Goal: Book appointment/travel/reservation

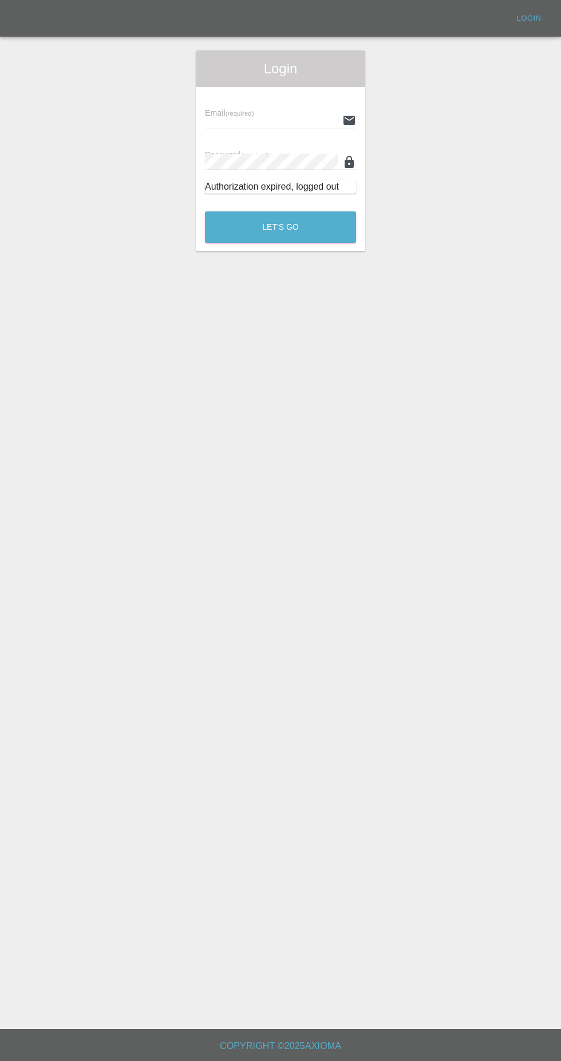
click at [238, 120] on input "text" at bounding box center [271, 120] width 133 height 17
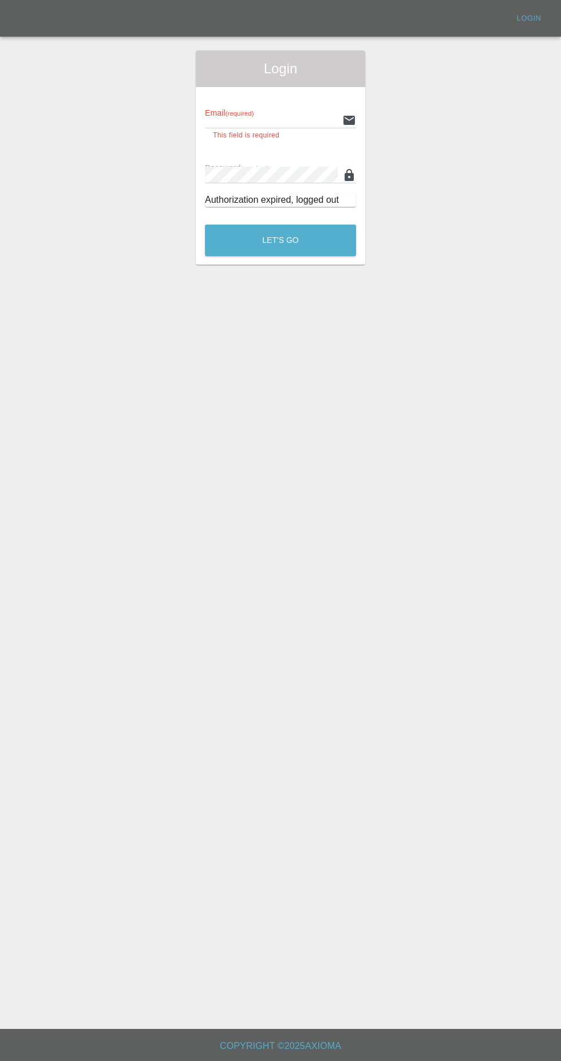
type input "[EMAIL_ADDRESS][DOMAIN_NAME]"
click at [205, 225] on button "Let's Go" at bounding box center [280, 241] width 151 height 32
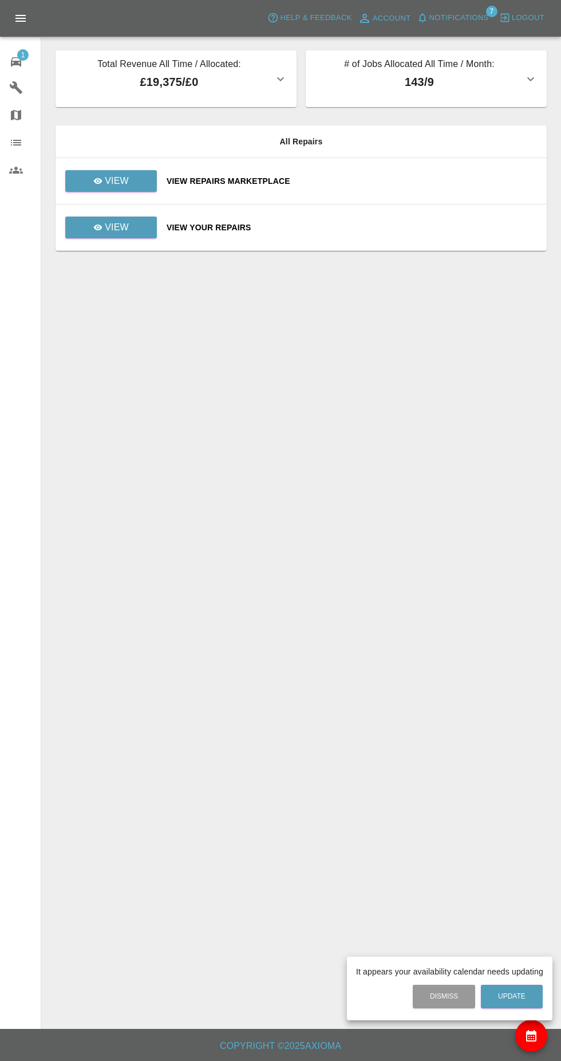
click at [86, 183] on div at bounding box center [280, 530] width 561 height 1061
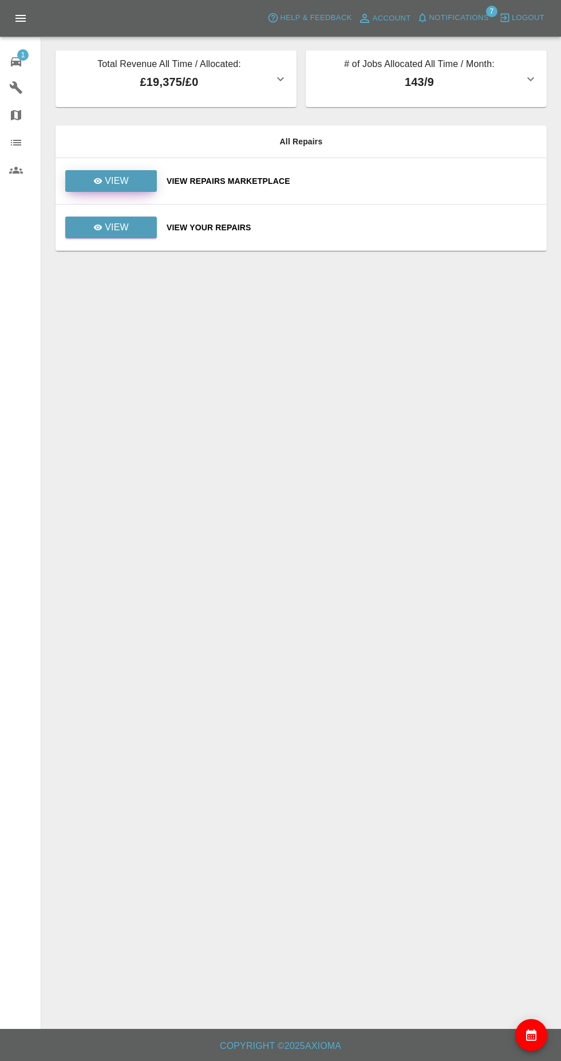
click at [99, 181] on icon at bounding box center [98, 181] width 9 height 6
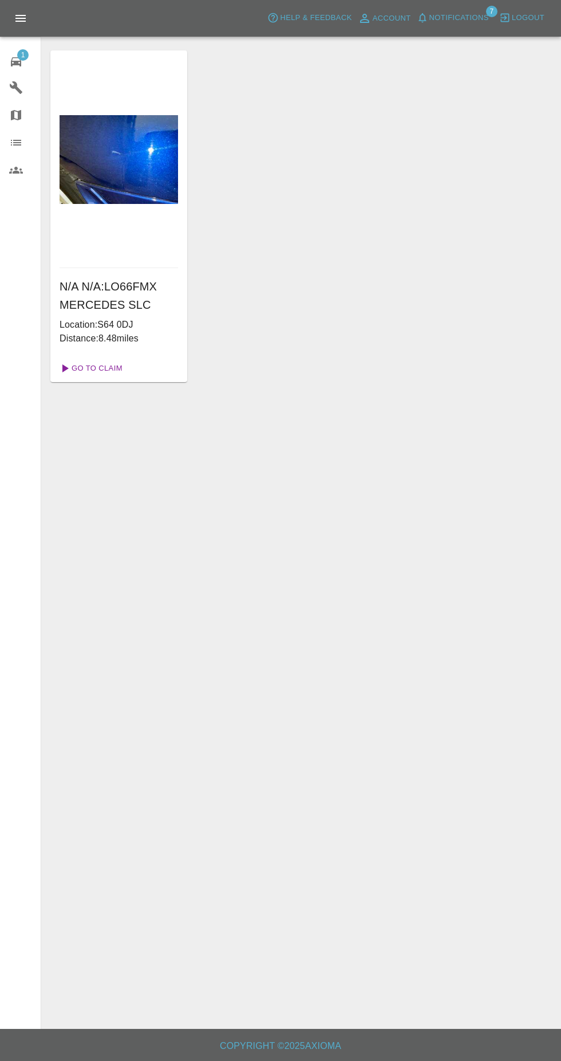
click at [85, 370] on link "Go To Claim" at bounding box center [90, 368] width 70 height 18
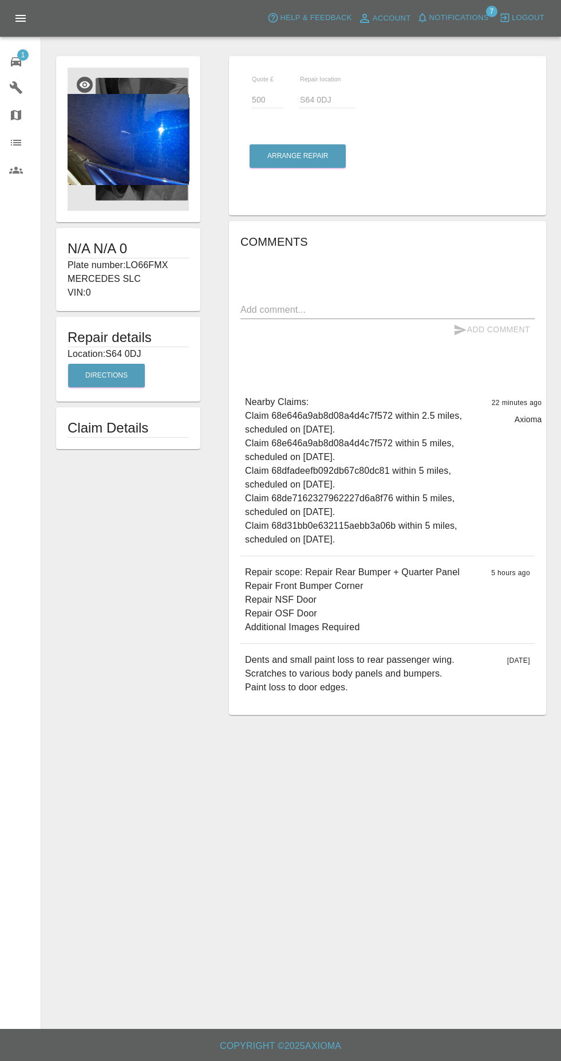
click at [159, 147] on img at bounding box center [128, 139] width 121 height 143
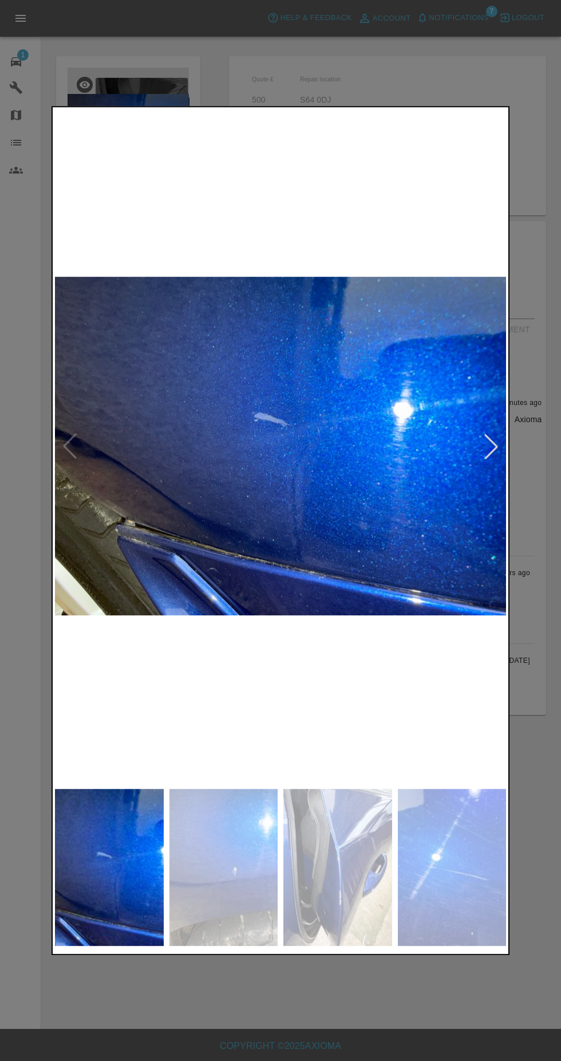
click at [487, 457] on div at bounding box center [491, 446] width 25 height 25
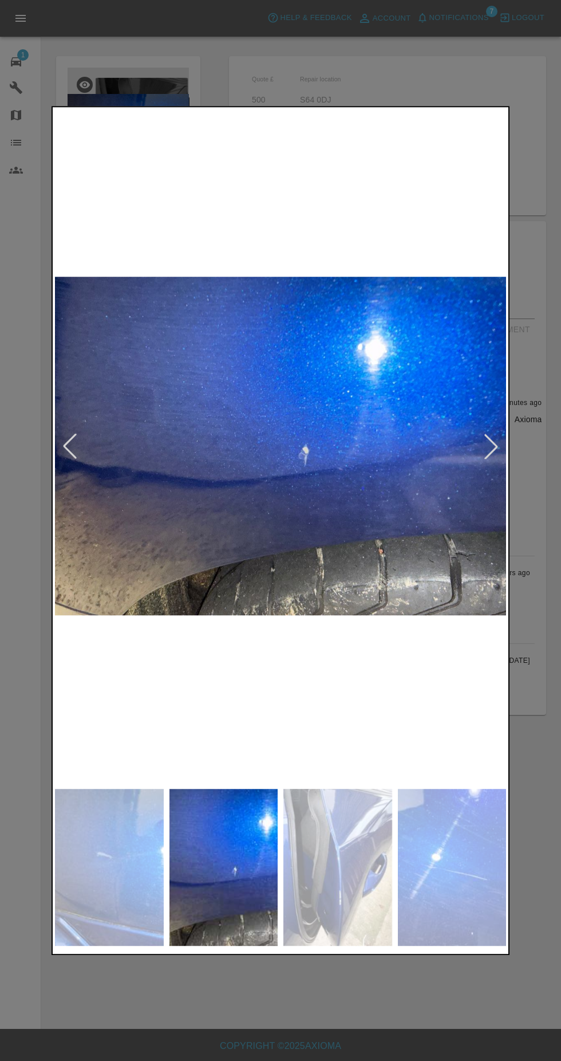
click at [481, 446] on div at bounding box center [491, 446] width 25 height 25
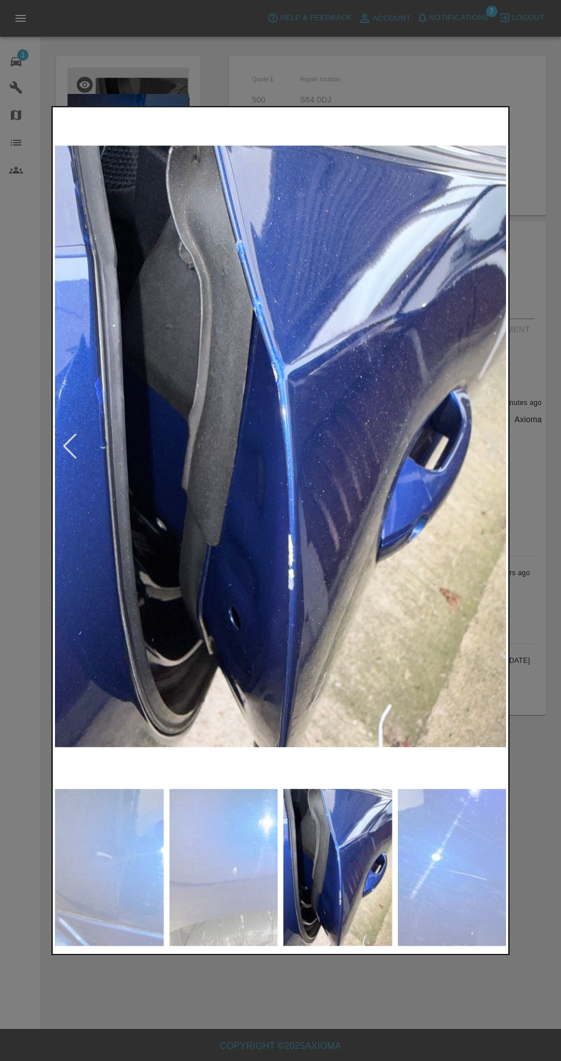
click at [485, 447] on div at bounding box center [491, 446] width 25 height 25
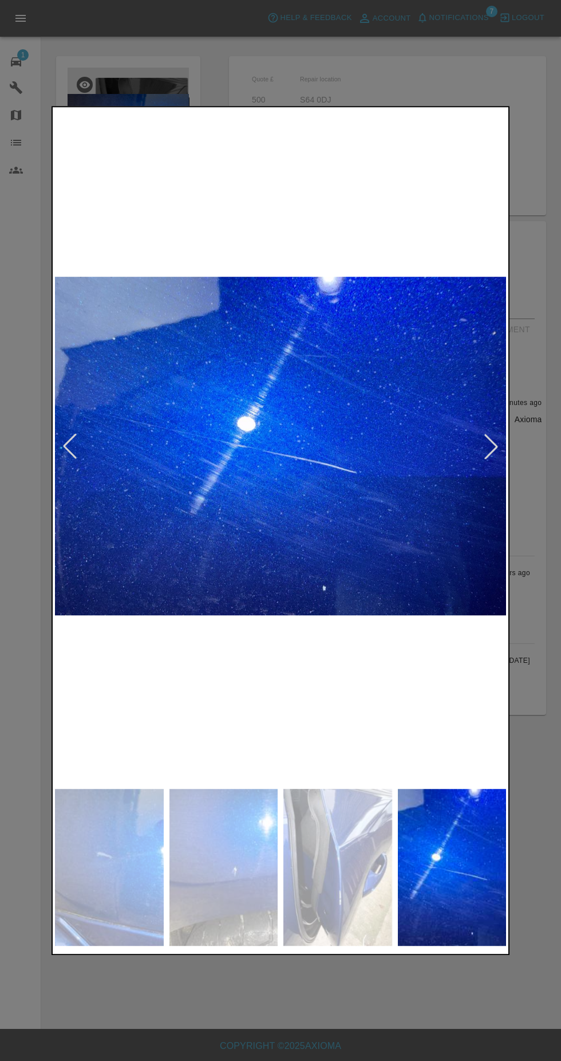
click at [480, 453] on div at bounding box center [491, 446] width 25 height 25
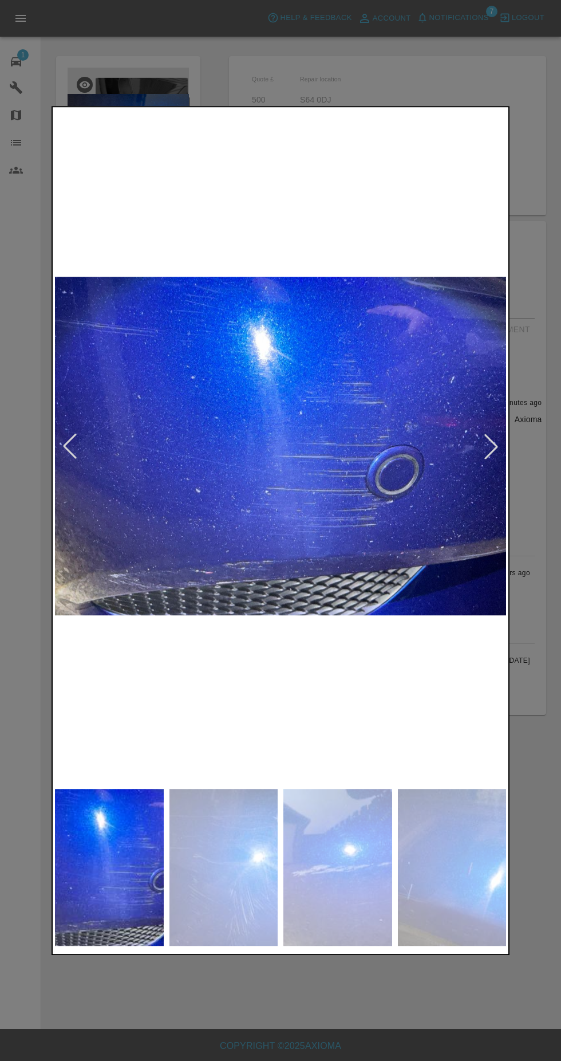
click at [60, 461] on img at bounding box center [280, 446] width 451 height 674
click at [69, 439] on div at bounding box center [69, 446] width 25 height 25
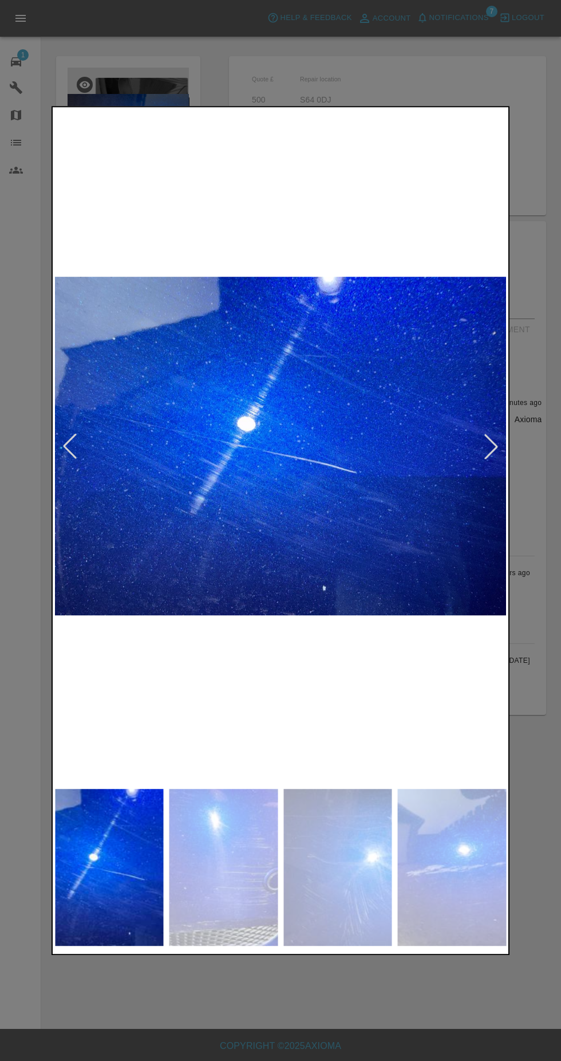
click at [486, 434] on div at bounding box center [491, 446] width 25 height 25
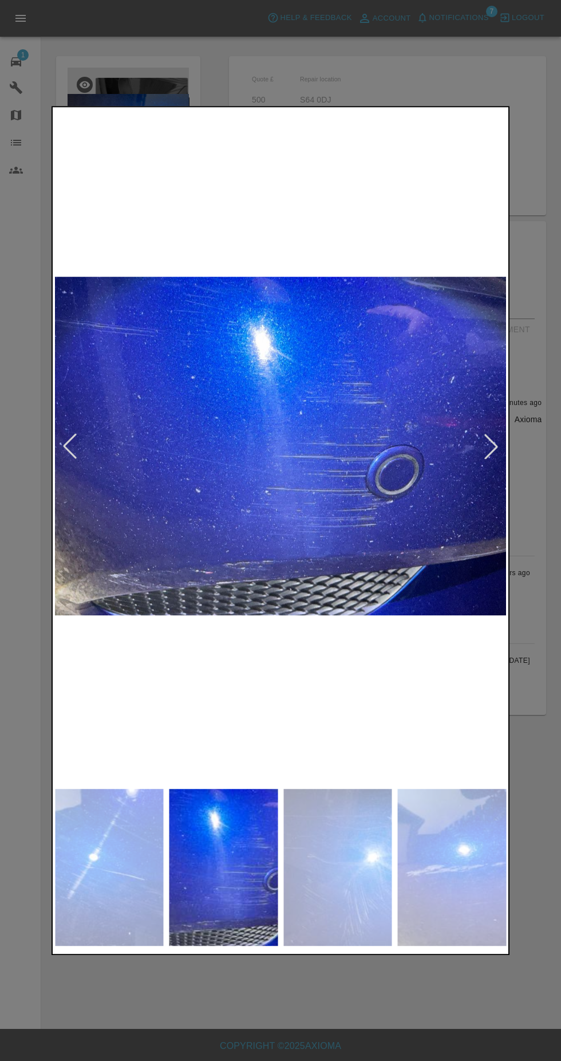
click at [483, 452] on div at bounding box center [491, 446] width 25 height 25
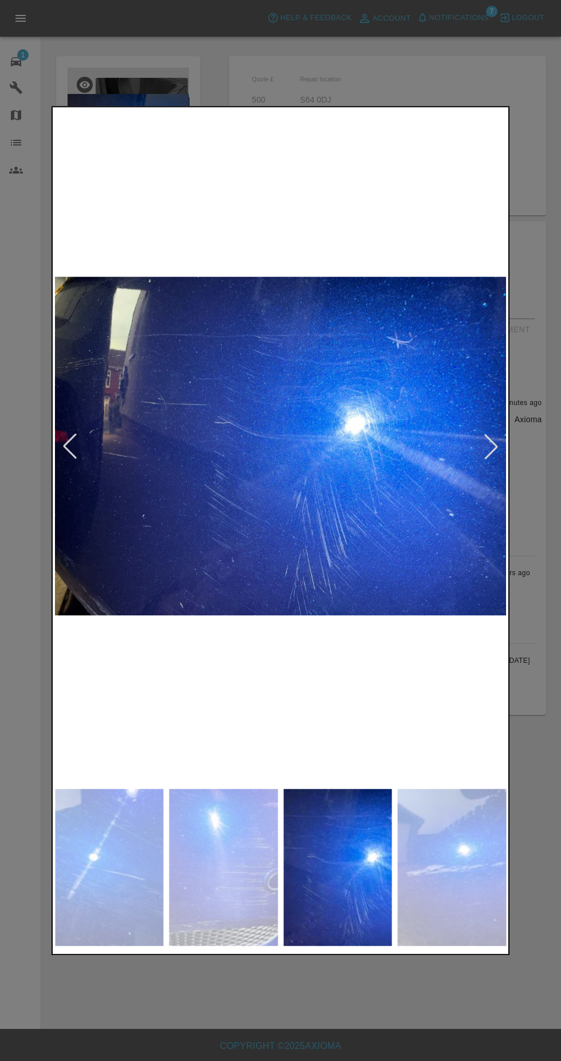
click at [479, 454] on div at bounding box center [491, 446] width 25 height 25
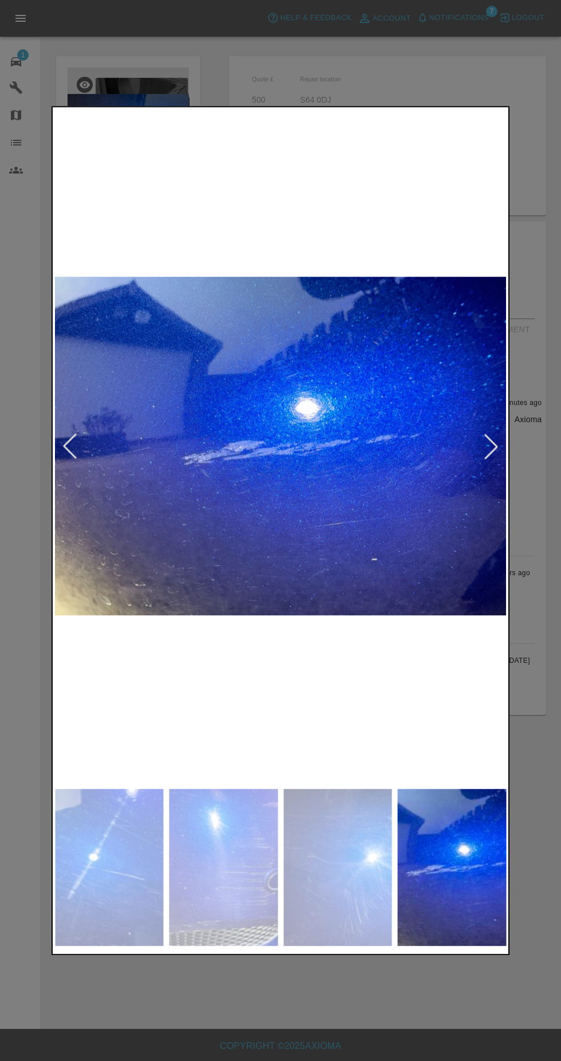
click at [486, 452] on div at bounding box center [491, 446] width 25 height 25
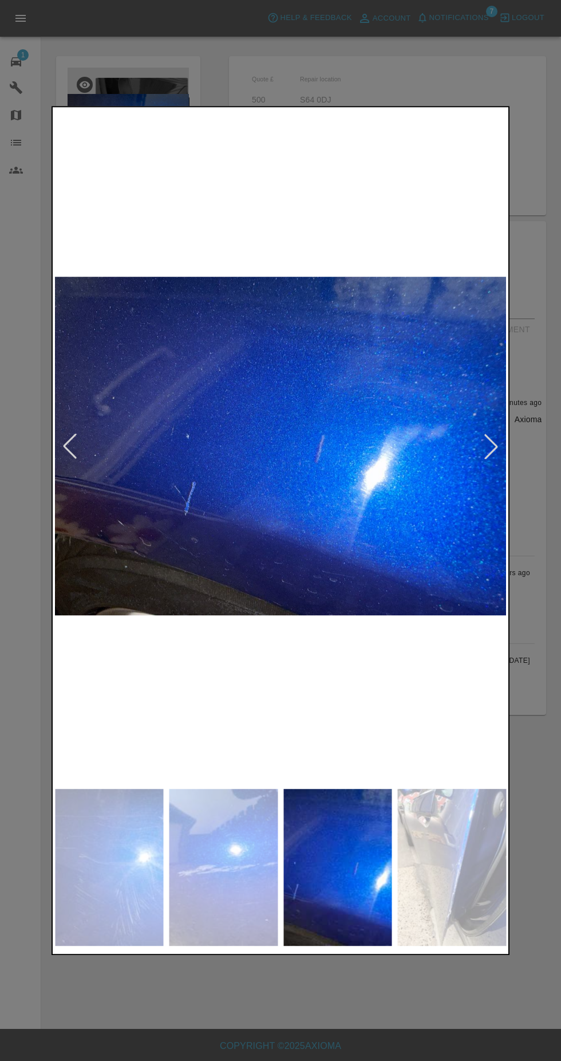
click at [484, 450] on div at bounding box center [491, 446] width 25 height 25
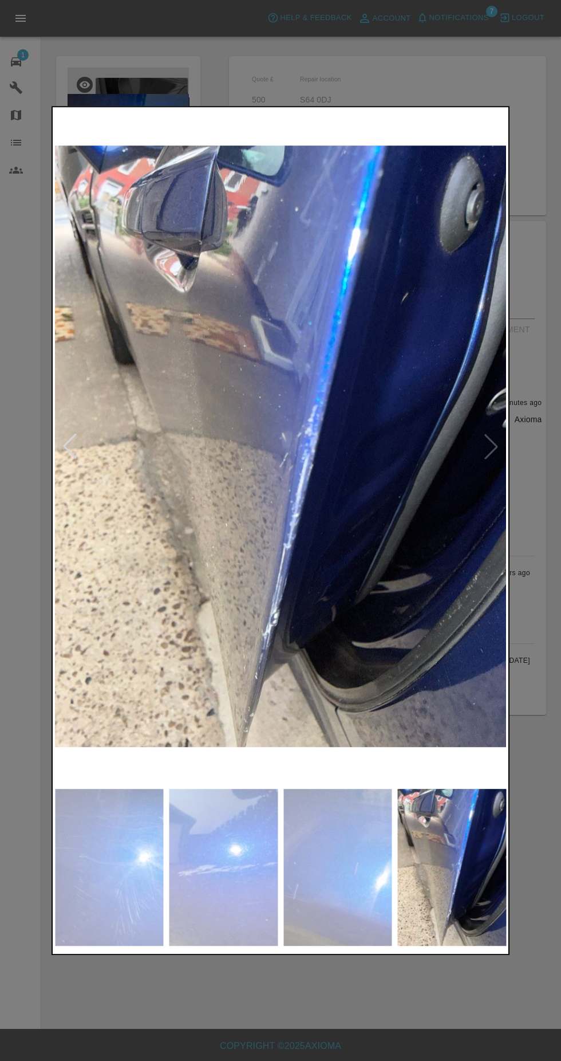
click at [544, 458] on div at bounding box center [280, 530] width 561 height 1061
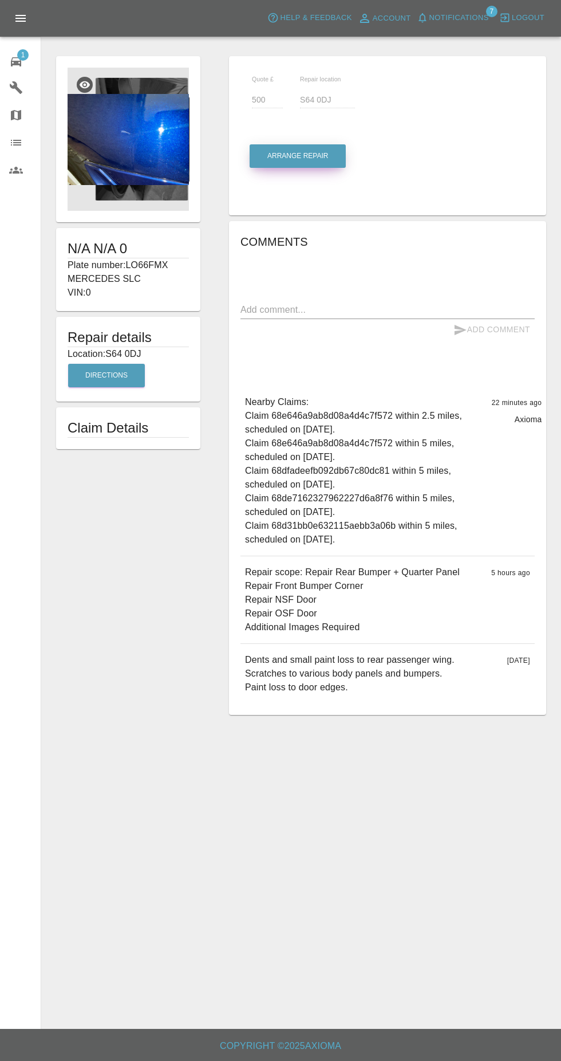
click at [319, 160] on button "Arrange Repair" at bounding box center [298, 155] width 96 height 23
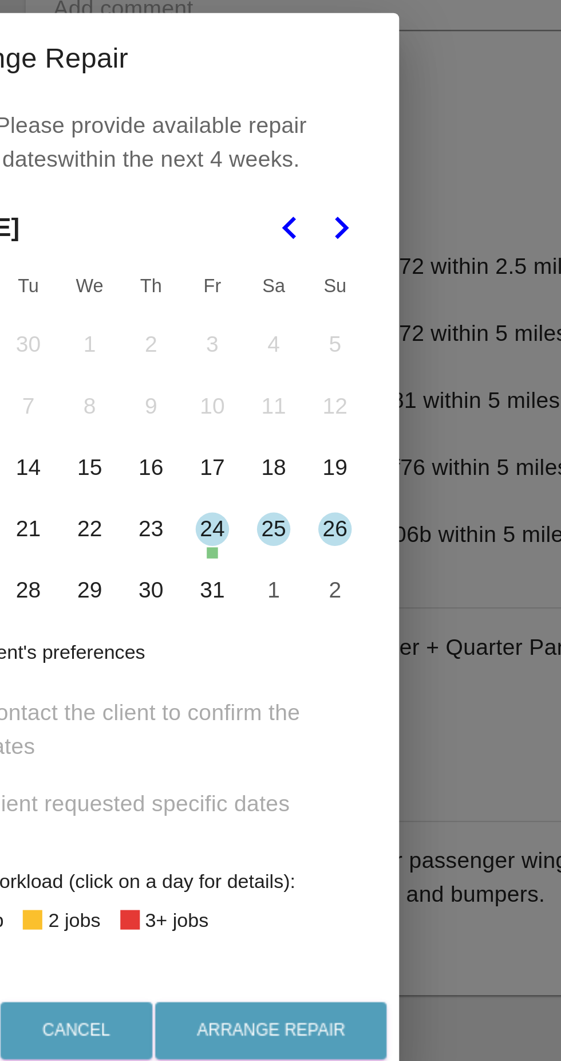
scroll to position [17, 0]
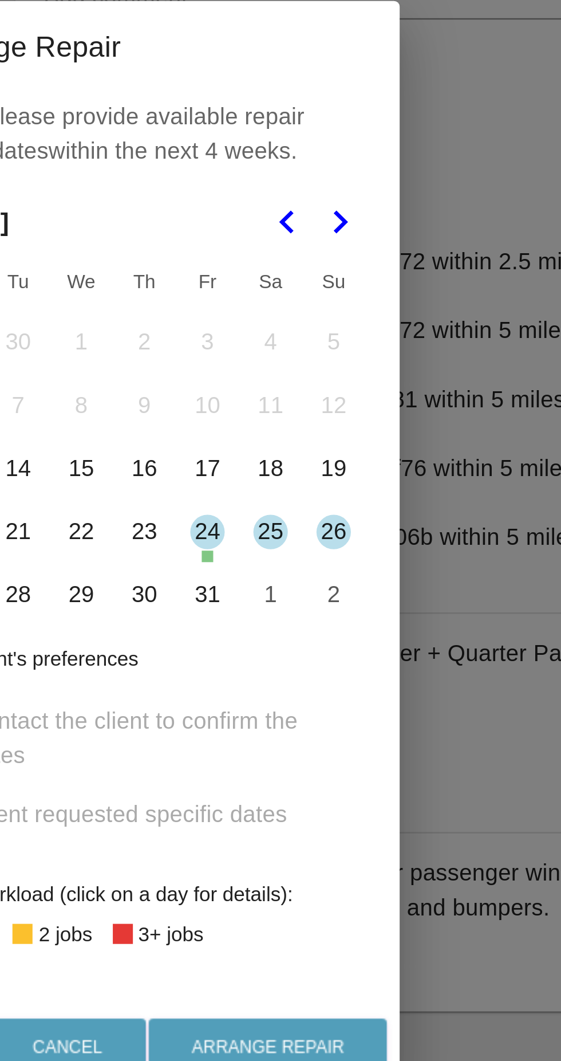
click at [332, 525] on button "25" at bounding box center [331, 524] width 24 height 24
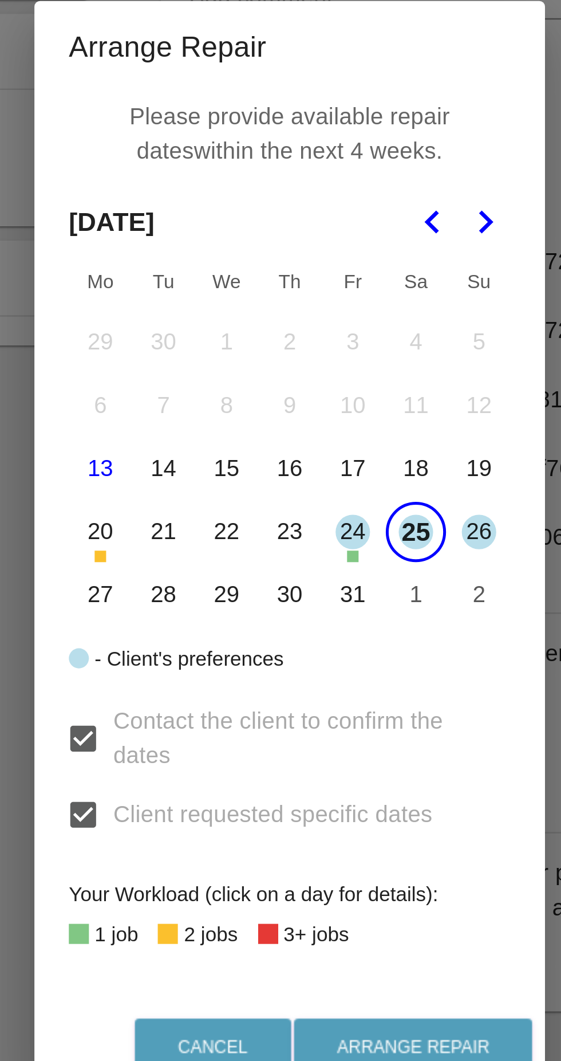
click at [211, 553] on button "27" at bounding box center [205, 549] width 24 height 24
click at [230, 553] on button "28" at bounding box center [230, 549] width 24 height 24
click at [252, 551] on button "29" at bounding box center [255, 549] width 24 height 24
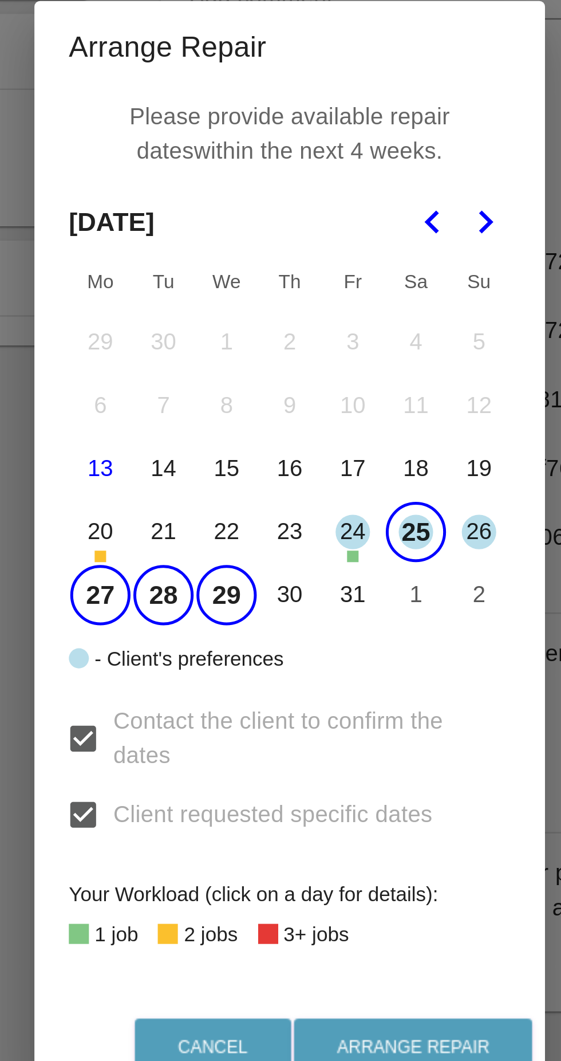
click at [279, 553] on button "30" at bounding box center [281, 549] width 24 height 24
click at [309, 550] on button "31" at bounding box center [306, 549] width 24 height 24
click at [352, 724] on button "Arrange Repair" at bounding box center [329, 729] width 95 height 23
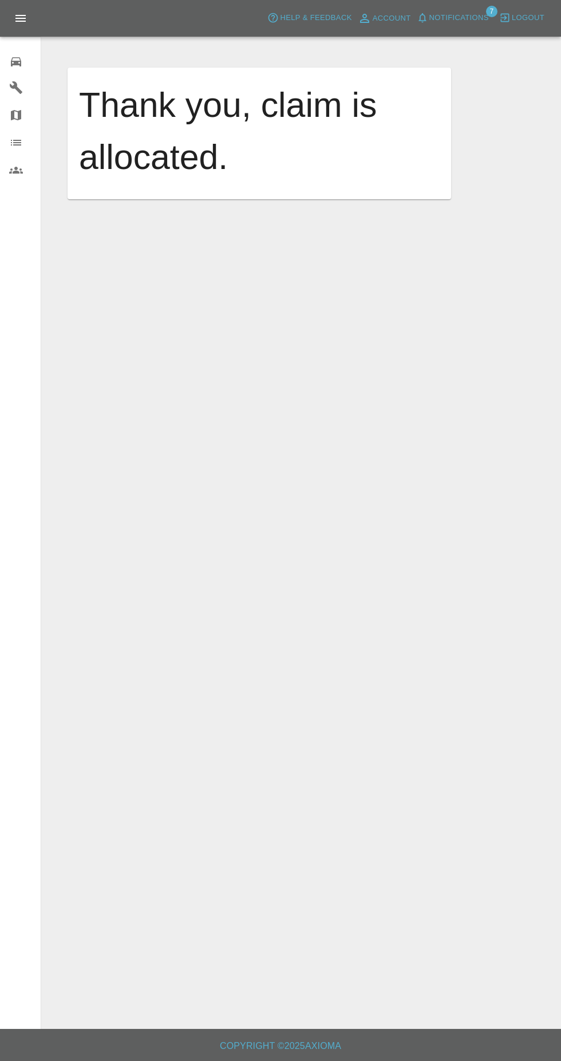
scroll to position [87, 0]
